Goal: Navigation & Orientation: Find specific page/section

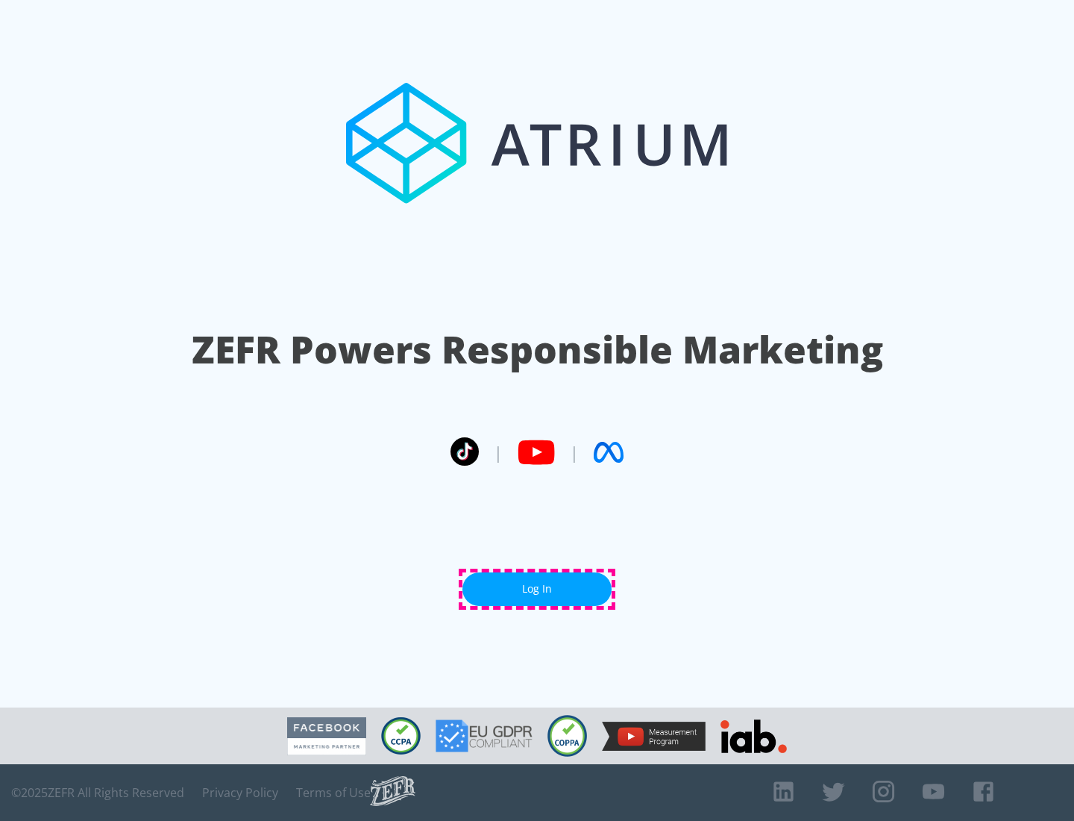
click at [537, 589] on link "Log In" at bounding box center [537, 589] width 149 height 34
